Goal: Navigation & Orientation: Locate item on page

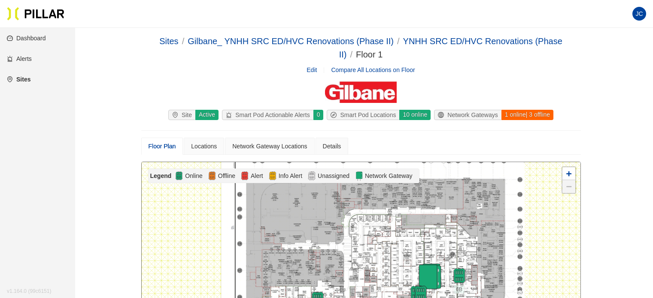
scroll to position [429, 0]
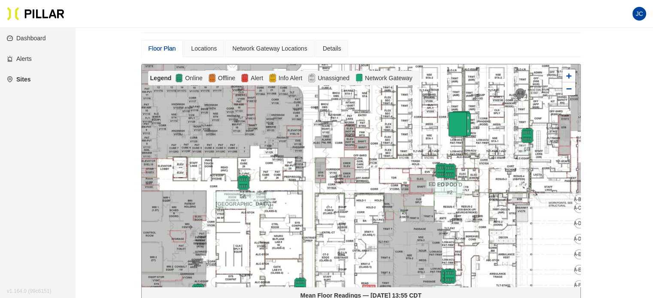
scroll to position [113, 0]
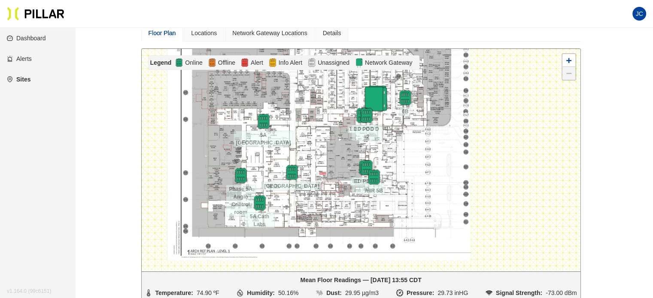
drag, startPoint x: 373, startPoint y: 196, endPoint x: 342, endPoint y: 192, distance: 31.6
click at [342, 193] on div at bounding box center [361, 160] width 438 height 223
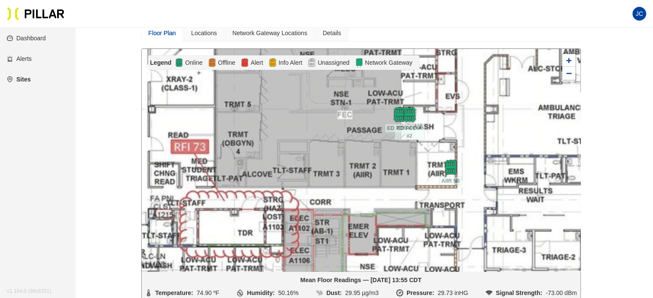
drag, startPoint x: 391, startPoint y: 165, endPoint x: 317, endPoint y: 186, distance: 76.7
click at [317, 186] on div at bounding box center [361, 160] width 438 height 223
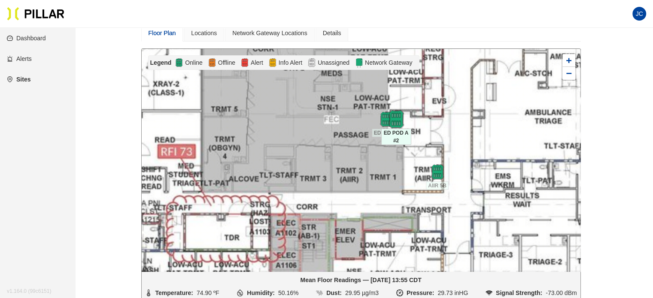
click at [396, 116] on img at bounding box center [396, 119] width 18 height 18
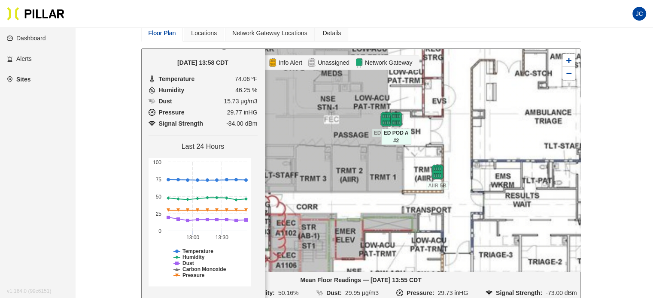
scroll to position [80, 0]
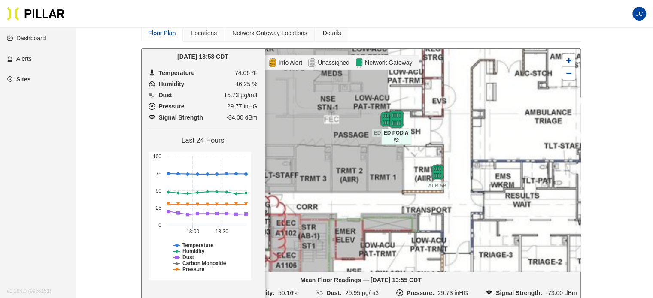
click at [398, 115] on img at bounding box center [396, 119] width 18 height 18
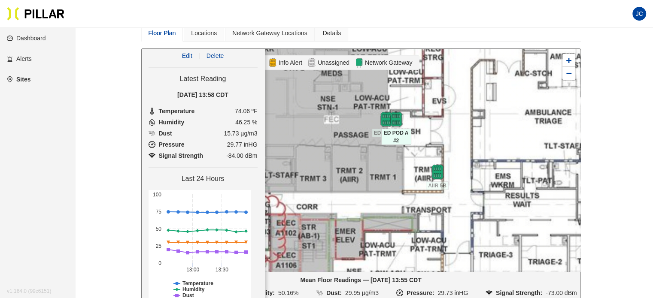
scroll to position [43, 0]
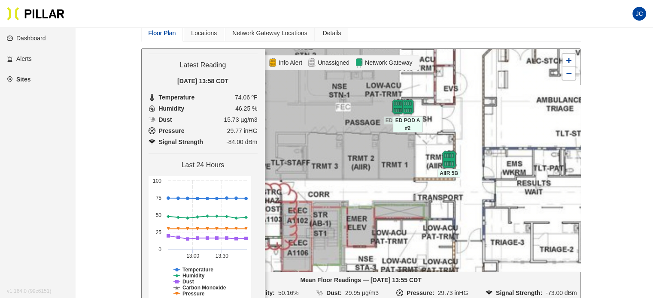
click at [446, 155] on img at bounding box center [448, 159] width 18 height 18
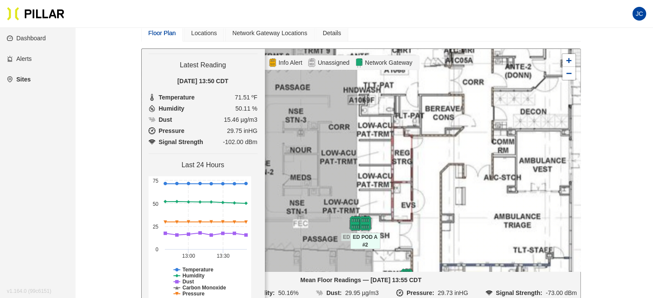
drag, startPoint x: 475, startPoint y: 142, endPoint x: 431, endPoint y: 264, distance: 129.5
click at [431, 264] on div at bounding box center [361, 160] width 438 height 223
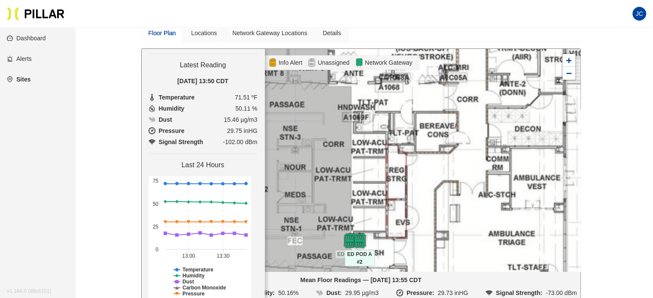
drag, startPoint x: 413, startPoint y: 140, endPoint x: 403, endPoint y: 206, distance: 67.2
click at [403, 206] on div at bounding box center [361, 160] width 438 height 223
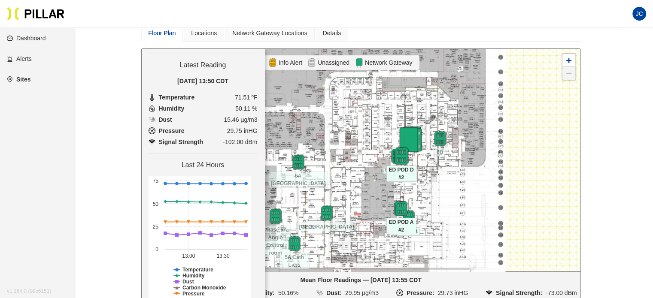
click at [404, 154] on img at bounding box center [401, 156] width 18 height 18
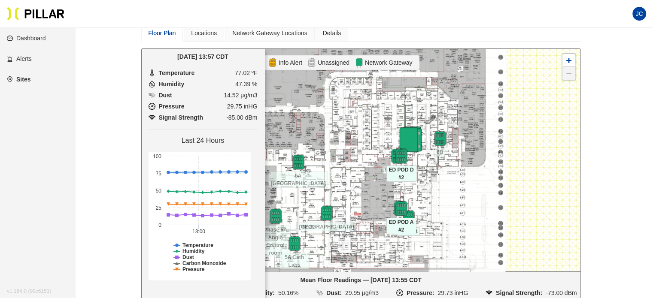
scroll to position [0, 0]
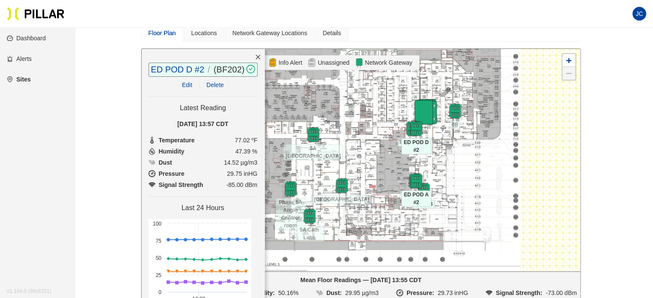
drag, startPoint x: 372, startPoint y: 200, endPoint x: 387, endPoint y: 172, distance: 30.9
click at [387, 172] on div at bounding box center [361, 160] width 438 height 223
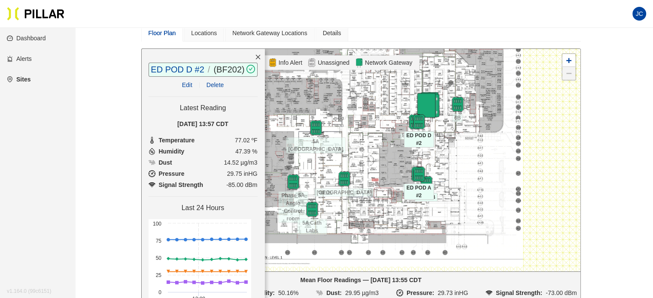
drag, startPoint x: 378, startPoint y: 161, endPoint x: 381, endPoint y: 154, distance: 7.3
click at [381, 154] on div at bounding box center [361, 160] width 438 height 223
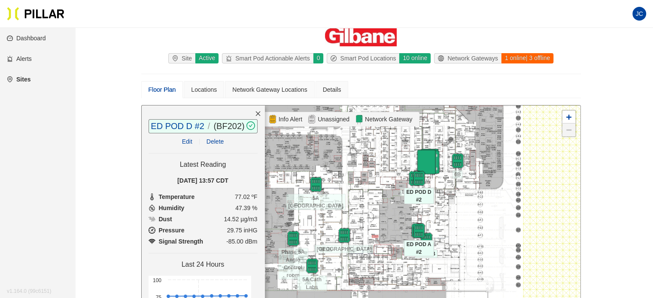
scroll to position [113, 0]
